Goal: Task Accomplishment & Management: Complete application form

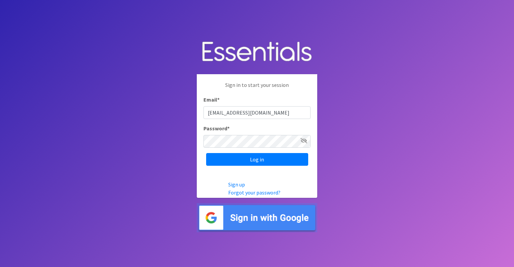
type input "[EMAIL_ADDRESS][DOMAIN_NAME]"
click at [206, 153] on input "Log in" at bounding box center [257, 159] width 102 height 13
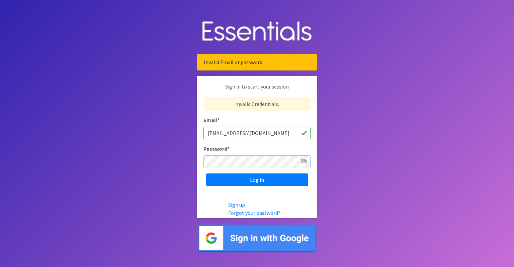
click at [206, 174] on input "Log in" at bounding box center [257, 180] width 102 height 13
click at [280, 130] on input "avarela@baschools.org" at bounding box center [256, 133] width 107 height 13
click at [280, 130] on input "[EMAIL_ADDRESS][DOMAIN_NAME]" at bounding box center [256, 133] width 107 height 13
type input "ashleyhelm06@yahoo.com"
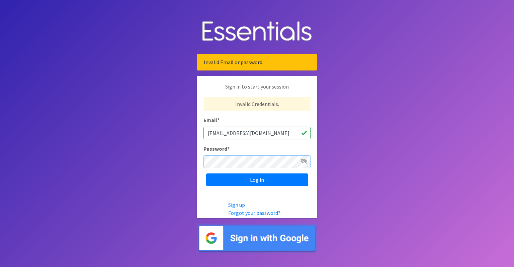
click at [206, 174] on input "Log in" at bounding box center [257, 180] width 102 height 13
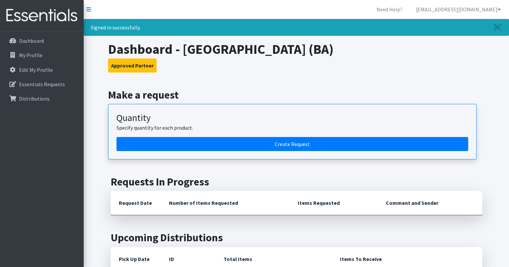
scroll to position [33, 0]
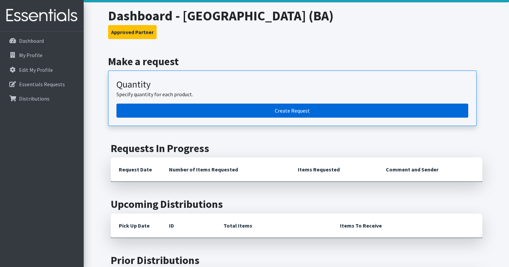
click at [300, 110] on link "Create Request" at bounding box center [291, 111] width 351 height 14
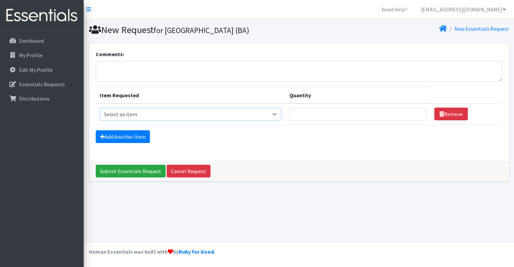
click at [216, 114] on select "Select an item Liners (Pack of 100) Makeup Bag (25) Pads 1 (Pack of 25) Pads 2 …" at bounding box center [191, 114] width 182 height 13
click at [100, 108] on select "Select an item Liners (Pack of 100) Makeup Bag (25) Pads 1 (Pack of 25) Pads 2 …" at bounding box center [191, 114] width 182 height 13
click at [219, 119] on select "Select an item Liners (Pack of 100) Makeup Bag (25) Pads 1 (Pack of 25) Pads 2 …" at bounding box center [191, 114] width 182 height 13
select select "13533"
click at [100, 108] on select "Select an item Liners (Pack of 100) Makeup Bag (25) Pads 1 (Pack of 25) Pads 2 …" at bounding box center [191, 114] width 182 height 13
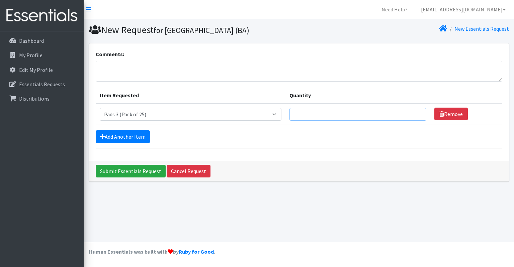
click at [337, 116] on input "Quantity" at bounding box center [357, 114] width 137 height 13
type input "3"
click at [131, 134] on link "Add Another Item" at bounding box center [123, 136] width 54 height 13
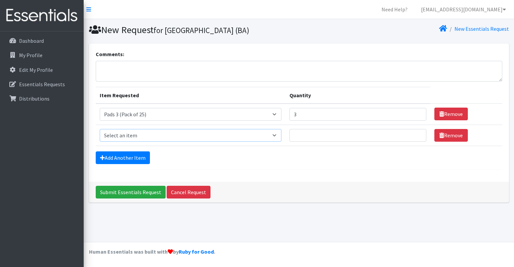
click at [131, 136] on select "Select an item Liners (Pack of 100) Makeup Bag (25) Pads 1 (Pack of 25) Pads 2 …" at bounding box center [191, 135] width 182 height 13
select select "13532"
click at [100, 129] on select "Select an item Liners (Pack of 100) Makeup Bag (25) Pads 1 (Pack of 25) Pads 2 …" at bounding box center [191, 135] width 182 height 13
click at [294, 133] on input "Quantity" at bounding box center [357, 135] width 137 height 13
type input "3"
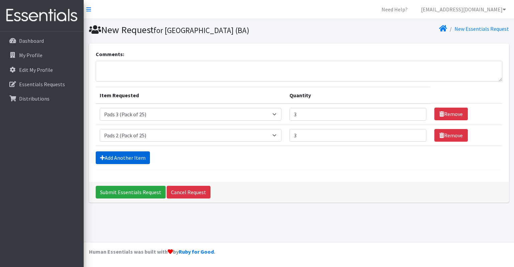
click at [131, 156] on link "Add Another Item" at bounding box center [123, 157] width 54 height 13
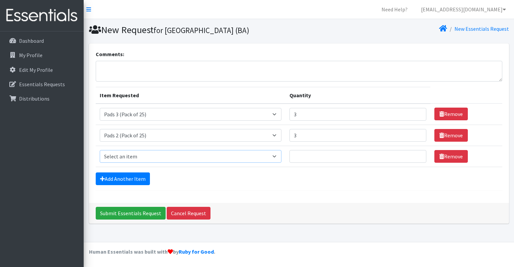
click at [135, 153] on select "Select an item Liners (Pack of 100) Makeup Bag (25) Pads 1 (Pack of 25) Pads 2 …" at bounding box center [191, 156] width 182 height 13
click at [133, 174] on link "Add Another Item" at bounding box center [123, 179] width 54 height 13
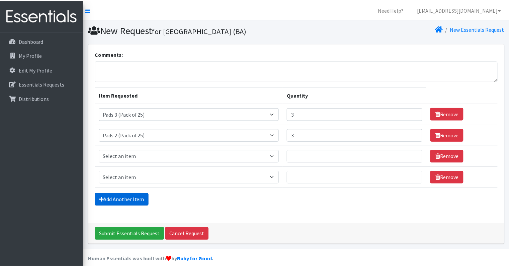
scroll to position [7, 0]
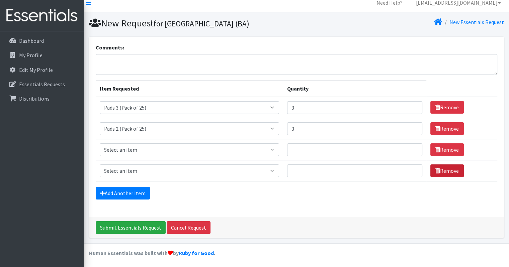
click at [450, 166] on link "Remove" at bounding box center [446, 171] width 33 height 13
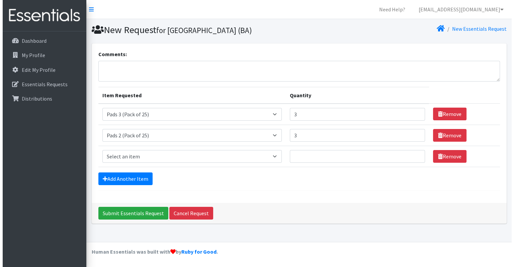
scroll to position [0, 0]
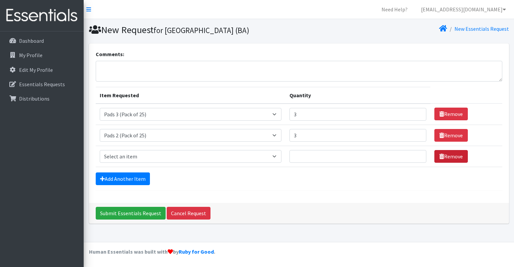
click at [448, 157] on link "Remove" at bounding box center [450, 156] width 33 height 13
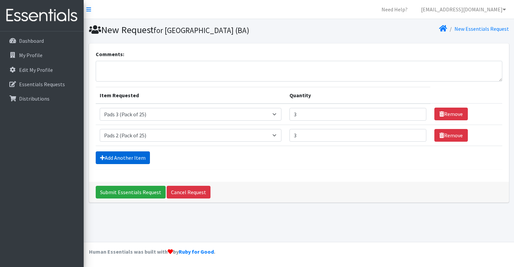
click at [130, 159] on link "Add Another Item" at bounding box center [123, 157] width 54 height 13
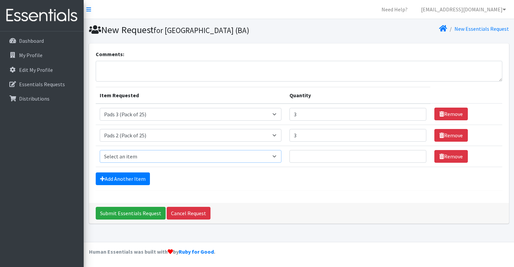
click at [131, 158] on select "Select an item Liners (Pack of 100) Makeup Bag (25) Pads 1 (Pack of 25) Pads 2 …" at bounding box center [191, 156] width 182 height 13
select select "13447"
click at [100, 150] on select "Select an item Liners (Pack of 100) Makeup Bag (25) Pads 1 (Pack of 25) Pads 2 …" at bounding box center [191, 156] width 182 height 13
click at [326, 159] on input "Quantity" at bounding box center [357, 156] width 137 height 13
type input "3"
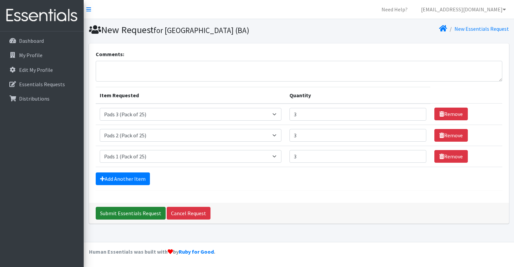
click at [143, 213] on input "Submit Essentials Request" at bounding box center [131, 213] width 70 height 13
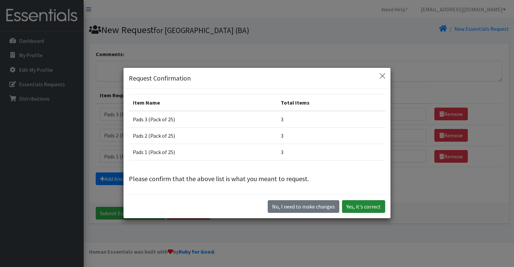
click at [353, 205] on button "Yes, it's correct" at bounding box center [363, 206] width 43 height 13
